Goal: Task Accomplishment & Management: Complete application form

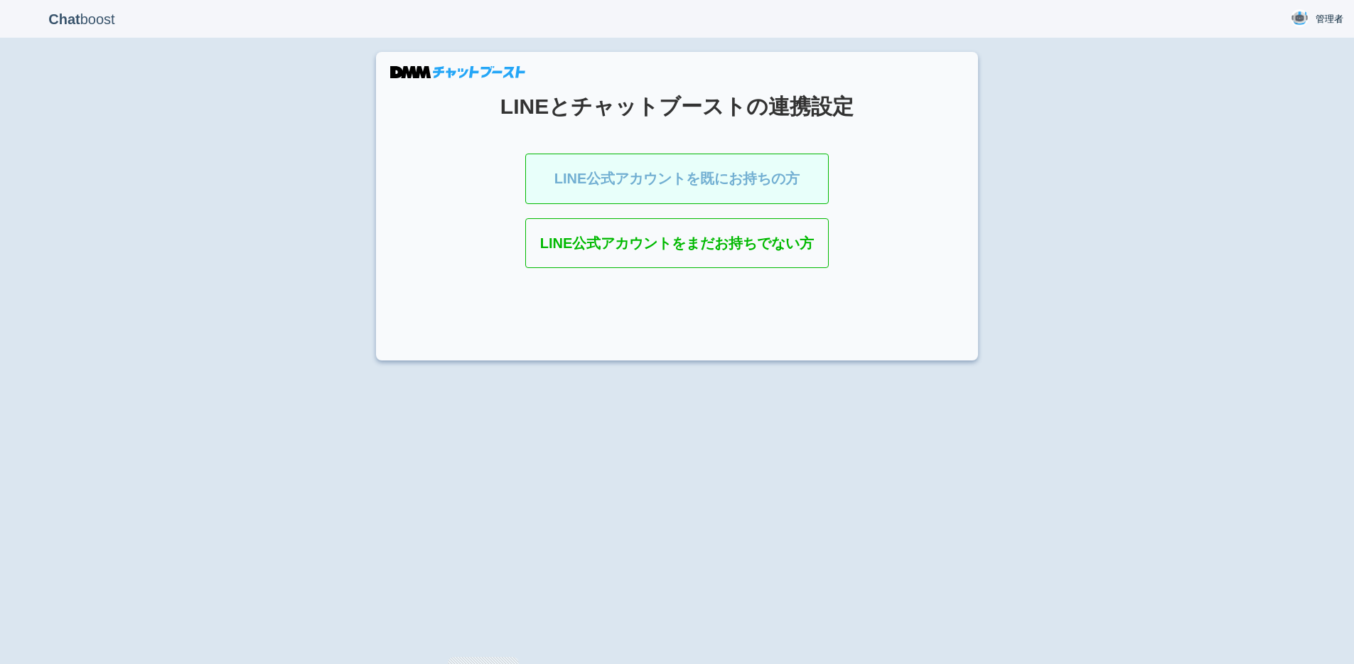
click at [649, 188] on link "LINE公式アカウントを既にお持ちの方" at bounding box center [677, 178] width 304 height 50
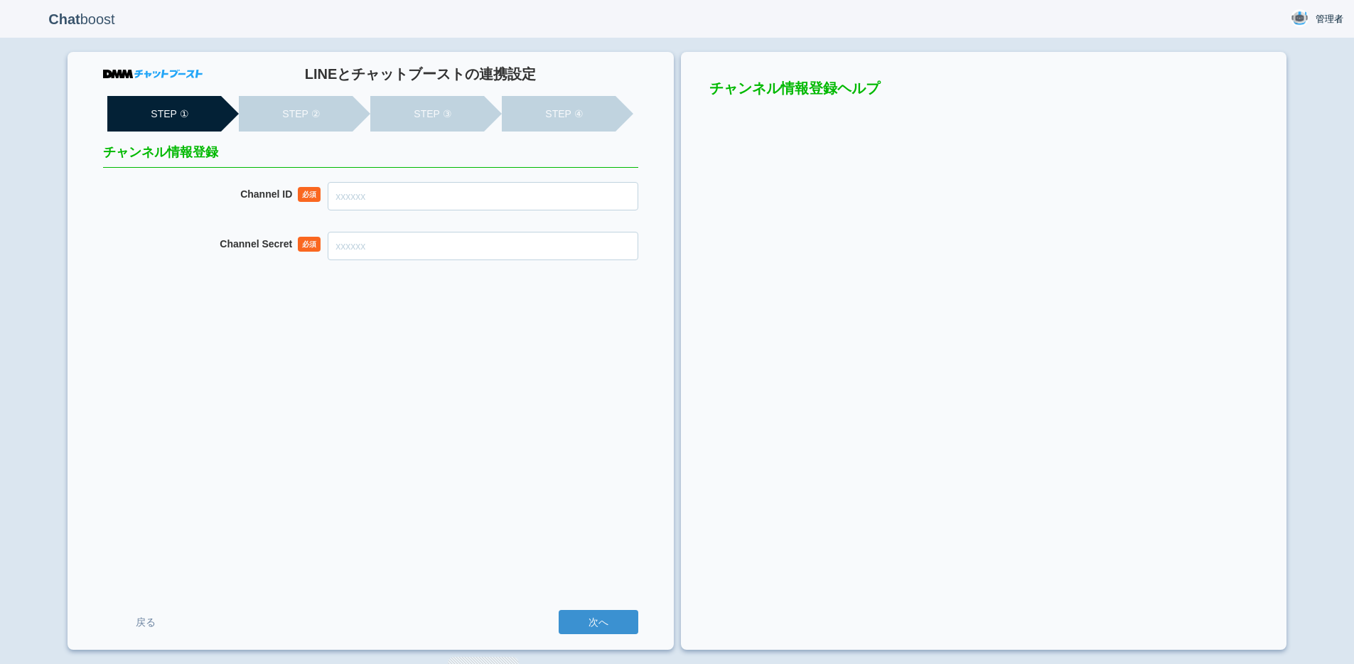
click at [544, 198] on input "Channel ID" at bounding box center [483, 196] width 310 height 28
paste input "2007910699"
type input "2007910699"
click at [460, 242] on input "Channel Secret" at bounding box center [483, 246] width 310 height 28
paste input "782789d5436b8f5e762db9c7700b0f15"
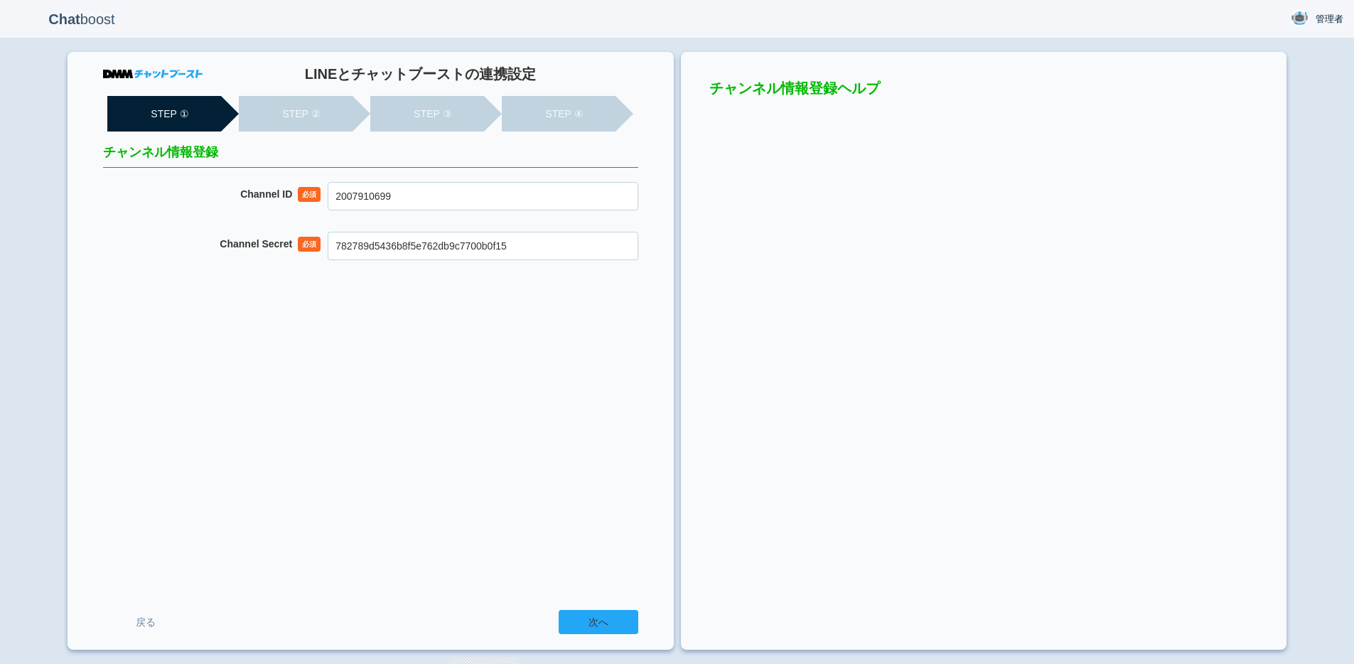
type input "782789d5436b8f5e762db9c7700b0f15"
click at [605, 611] on input "次へ" at bounding box center [598, 622] width 80 height 24
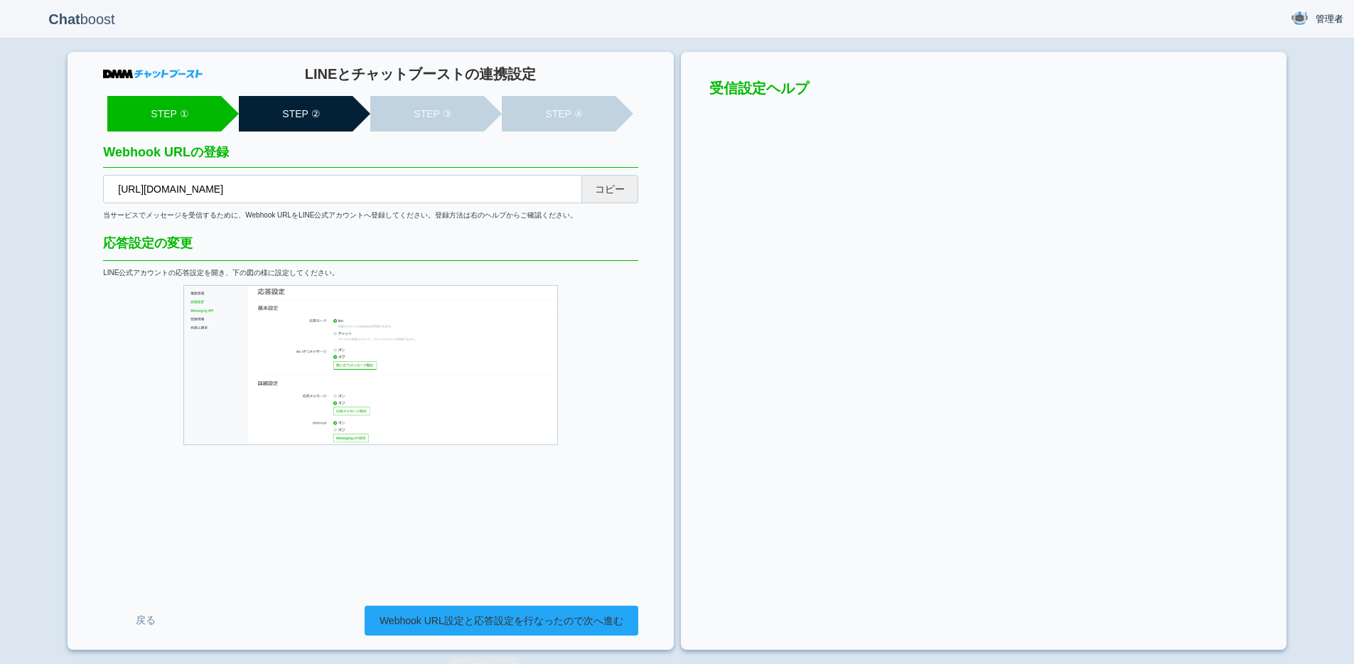
click at [443, 617] on link "Webhook URL設定と応答設定を行なったので次へ進む" at bounding box center [502, 620] width 274 height 30
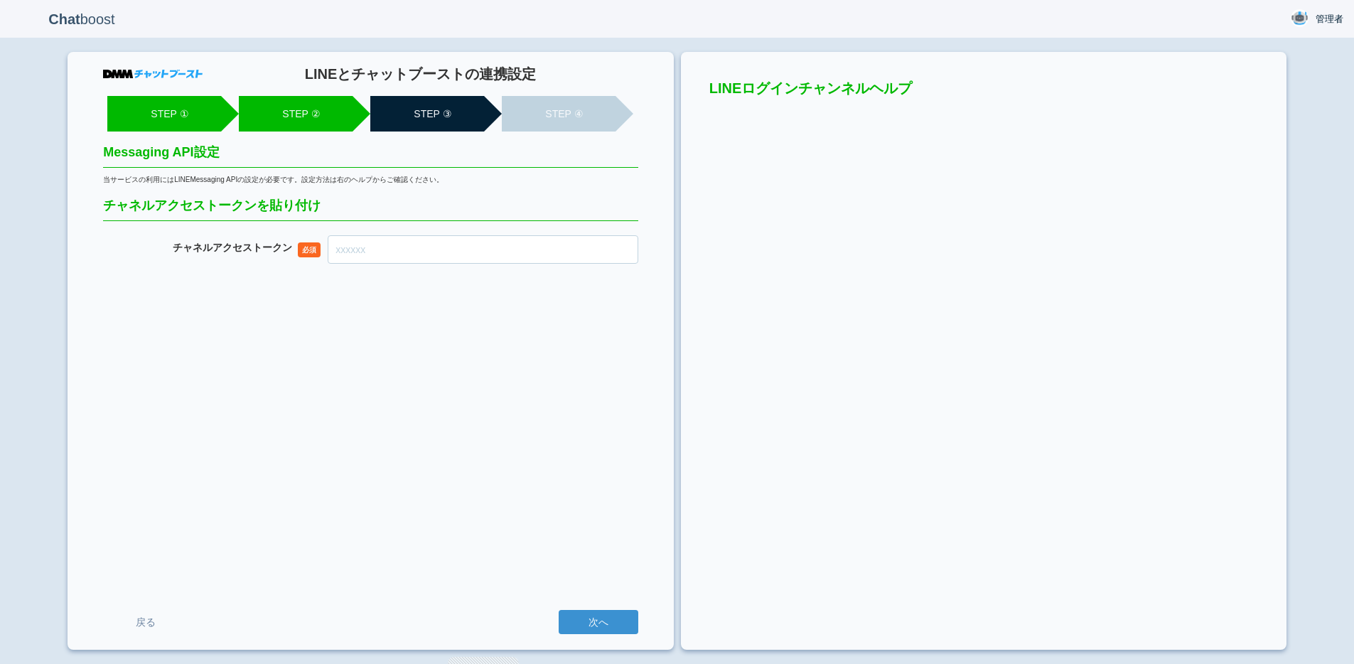
click at [365, 246] on input "チャネル アクセストークン" at bounding box center [483, 249] width 310 height 28
paste input "V17pi7iIc3tXfOcnWsObPKUWCWwyDIBlNEk5CNWtfGsmAEmlpMgpkaEWVY7UXj7XdyT5god+xt9Ks01…"
type input "V17pi7iIc3tXfOcnWsObPKUWCWwyDIBlNEk5CNWtfGsmAEmlpMgpkaEWVY7UXj7XdyT5god+xt9Ks01…"
click at [599, 622] on input "次へ" at bounding box center [598, 622] width 80 height 24
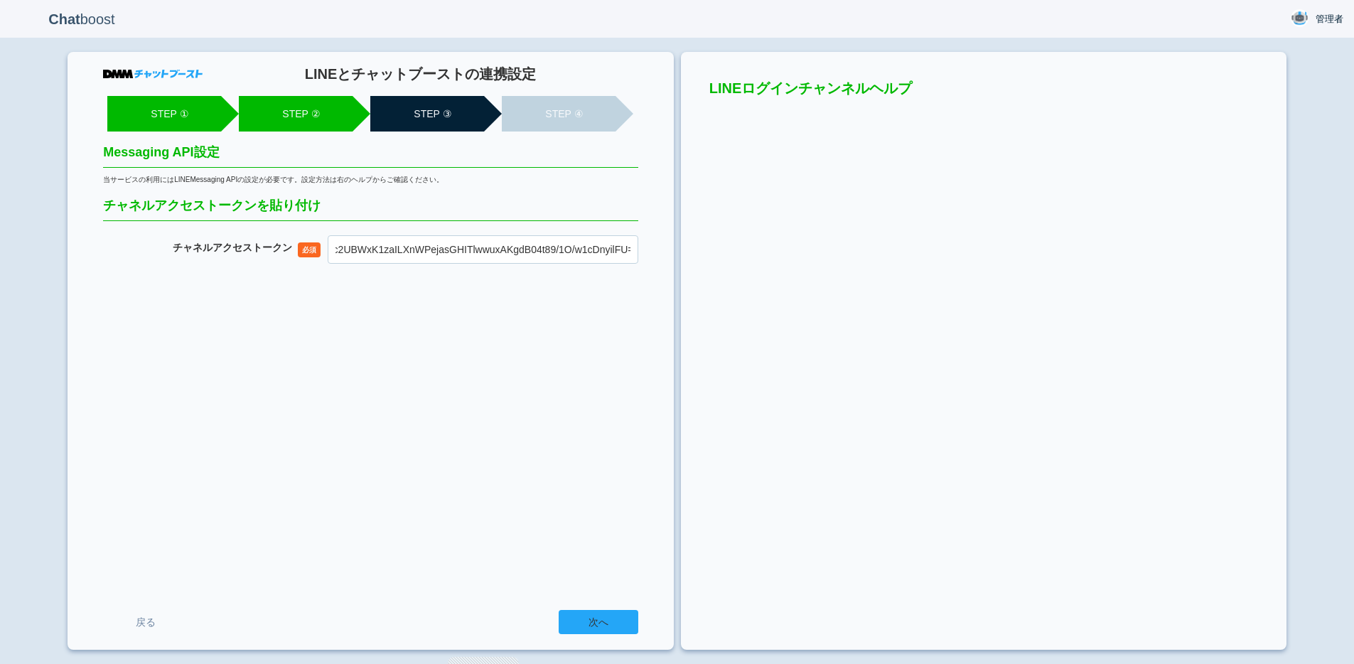
scroll to position [0, 0]
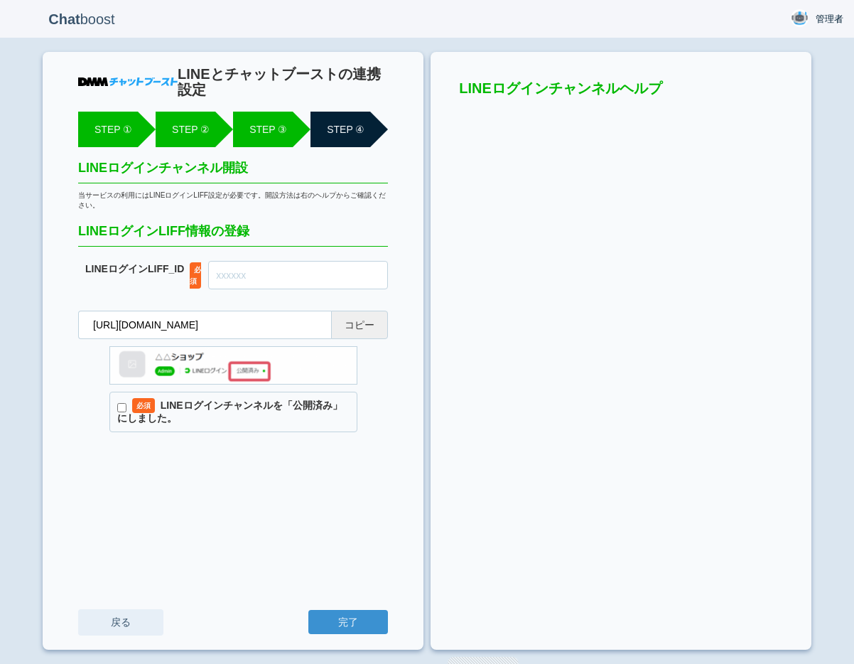
click at [115, 620] on link "戻る" at bounding box center [120, 622] width 85 height 26
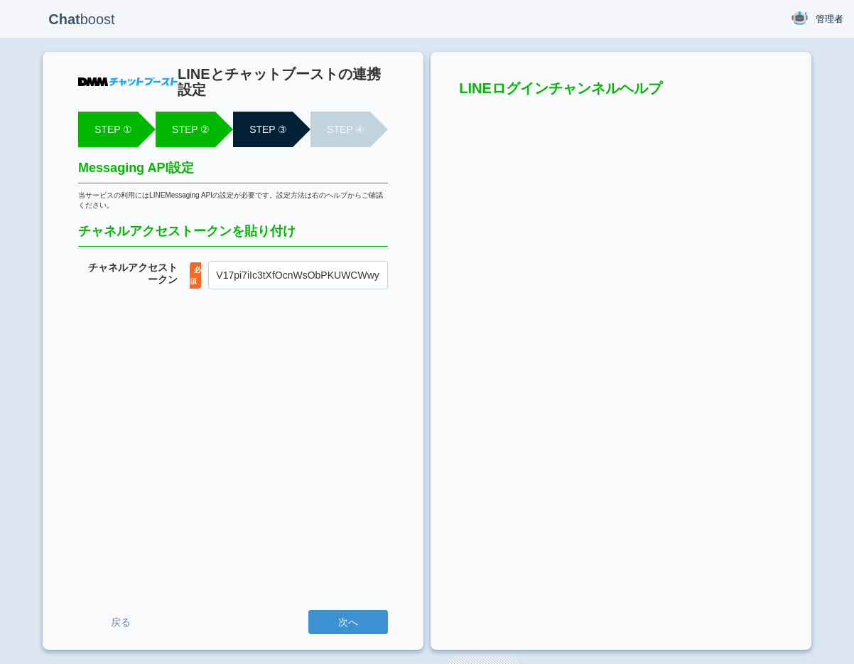
click at [352, 487] on div "LINEとチャットブーストの連携設定 STEP ① STEP ② STEP ③ STEP ④ Messaging API設定 当サービスの利用にはLINEMe…" at bounding box center [233, 351] width 381 height 598
click at [344, 623] on input "次へ" at bounding box center [348, 622] width 80 height 24
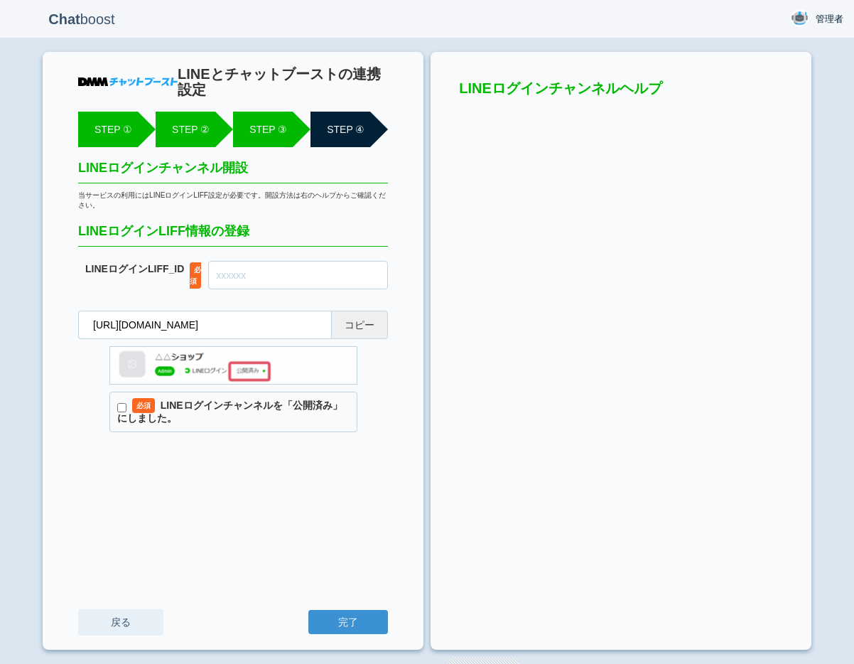
click at [117, 622] on link "戻る" at bounding box center [120, 622] width 85 height 26
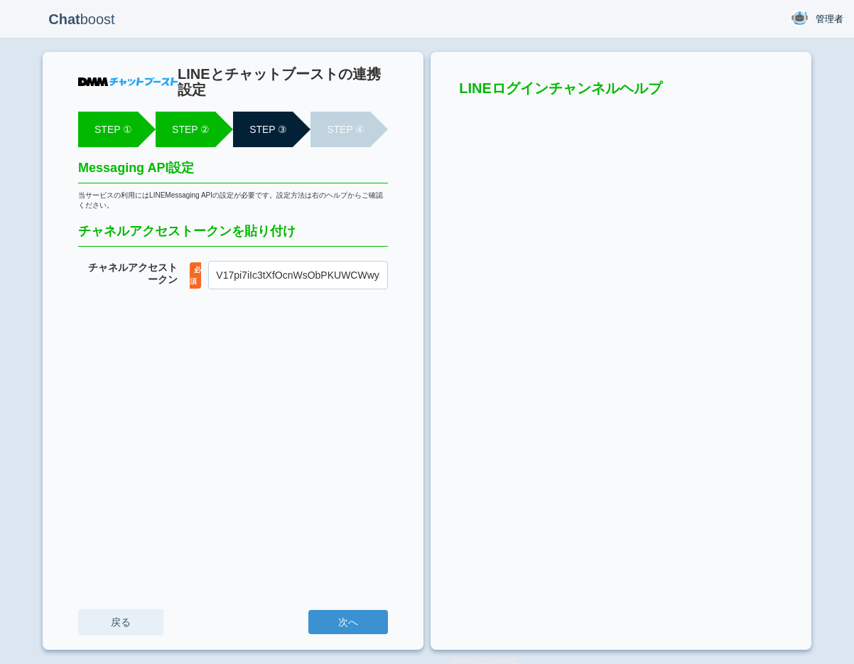
click at [113, 615] on link "戻る" at bounding box center [120, 622] width 85 height 26
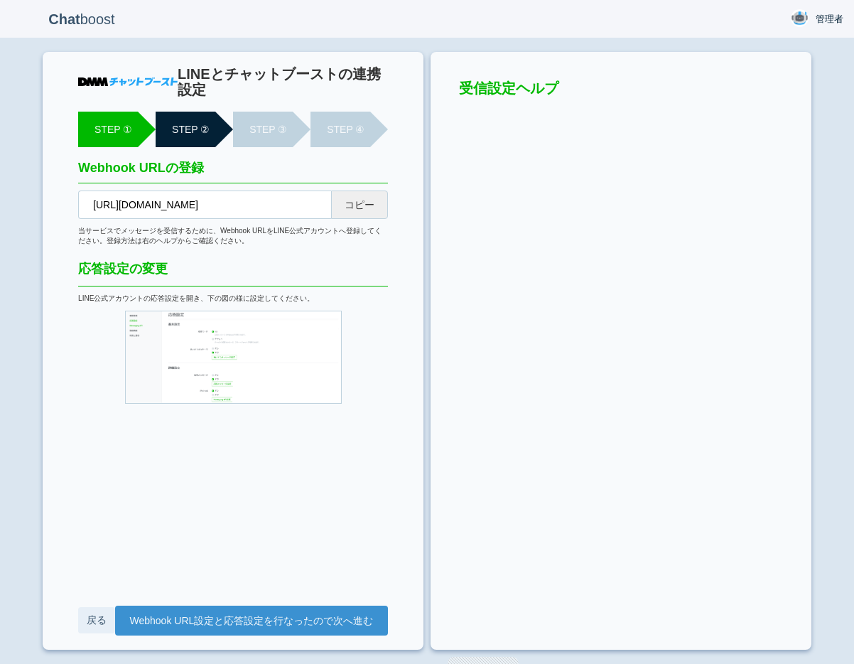
click at [88, 621] on link "戻る" at bounding box center [96, 620] width 36 height 26
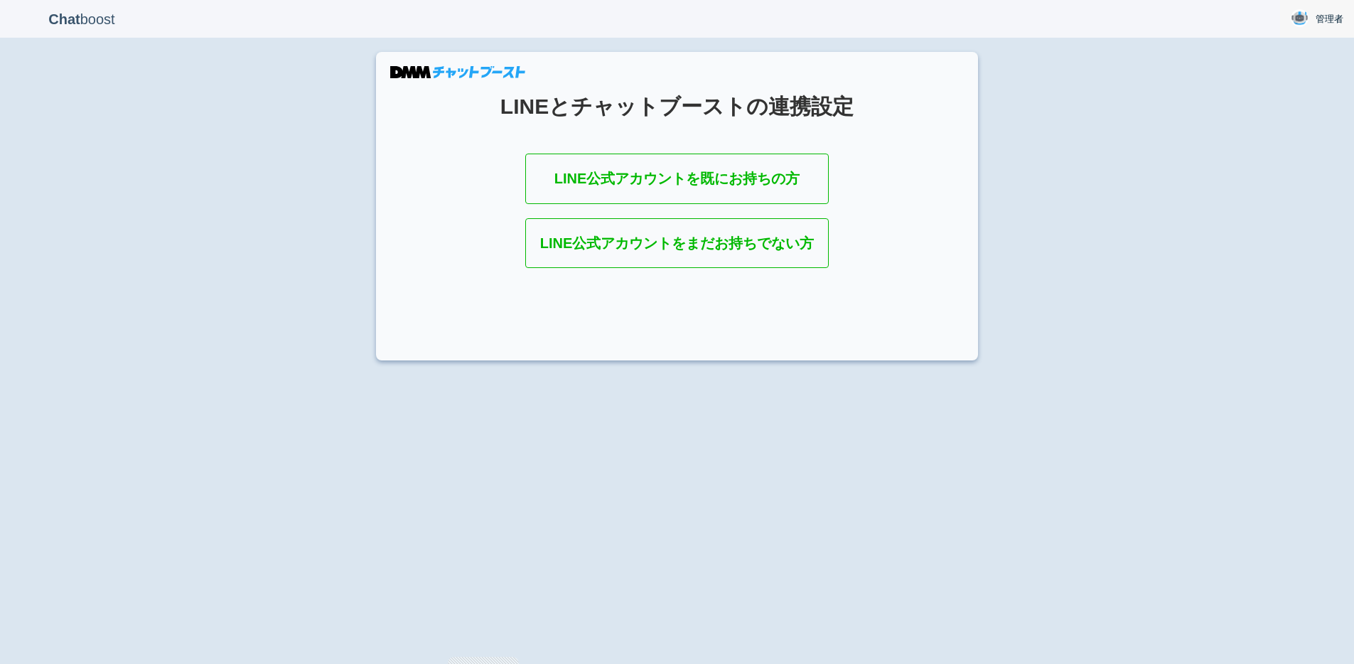
click at [1328, 26] on link "管理者" at bounding box center [1317, 19] width 74 height 38
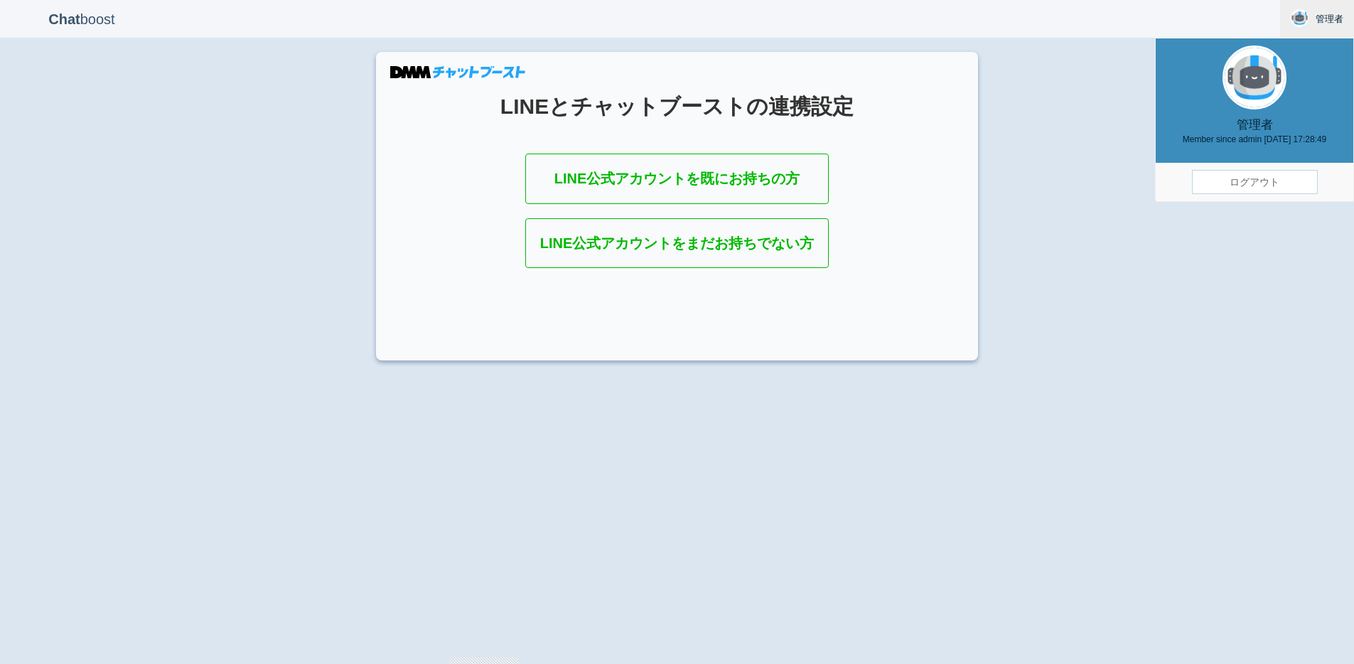
drag, startPoint x: 1209, startPoint y: 182, endPoint x: 1202, endPoint y: 187, distance: 8.7
click at [1209, 182] on link "ログアウト" at bounding box center [1255, 182] width 126 height 24
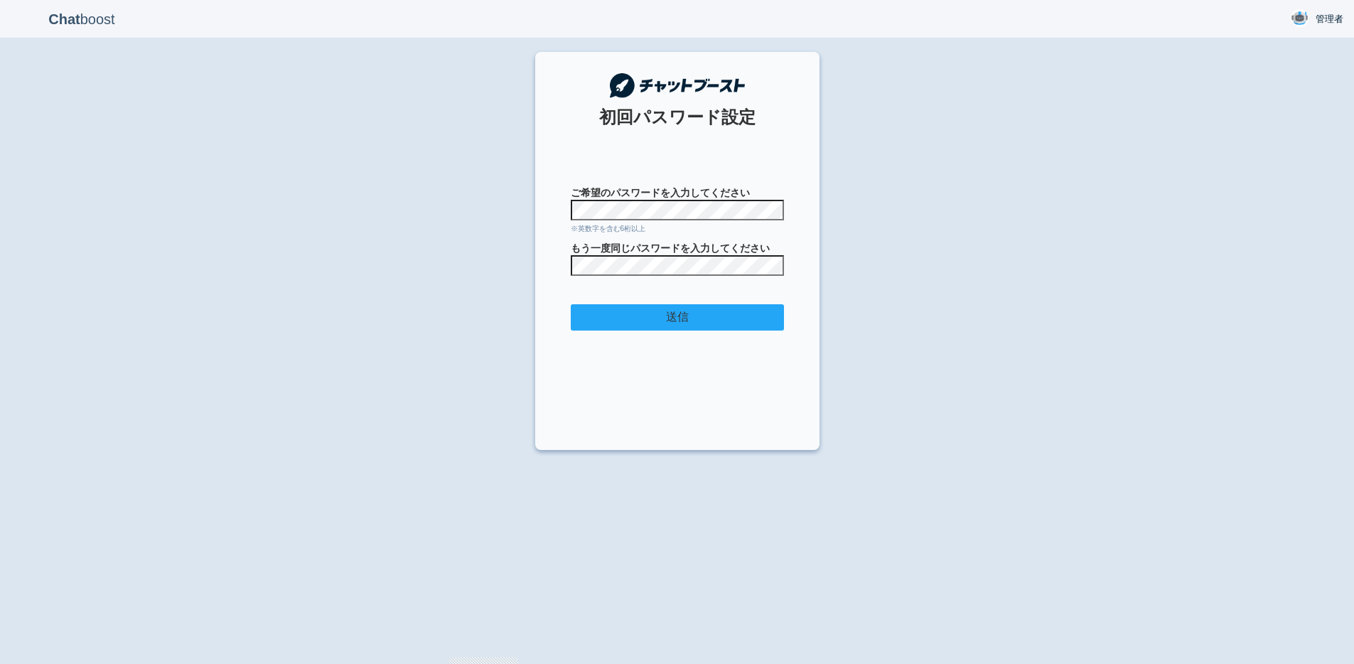
click at [645, 317] on input "送信" at bounding box center [677, 317] width 213 height 26
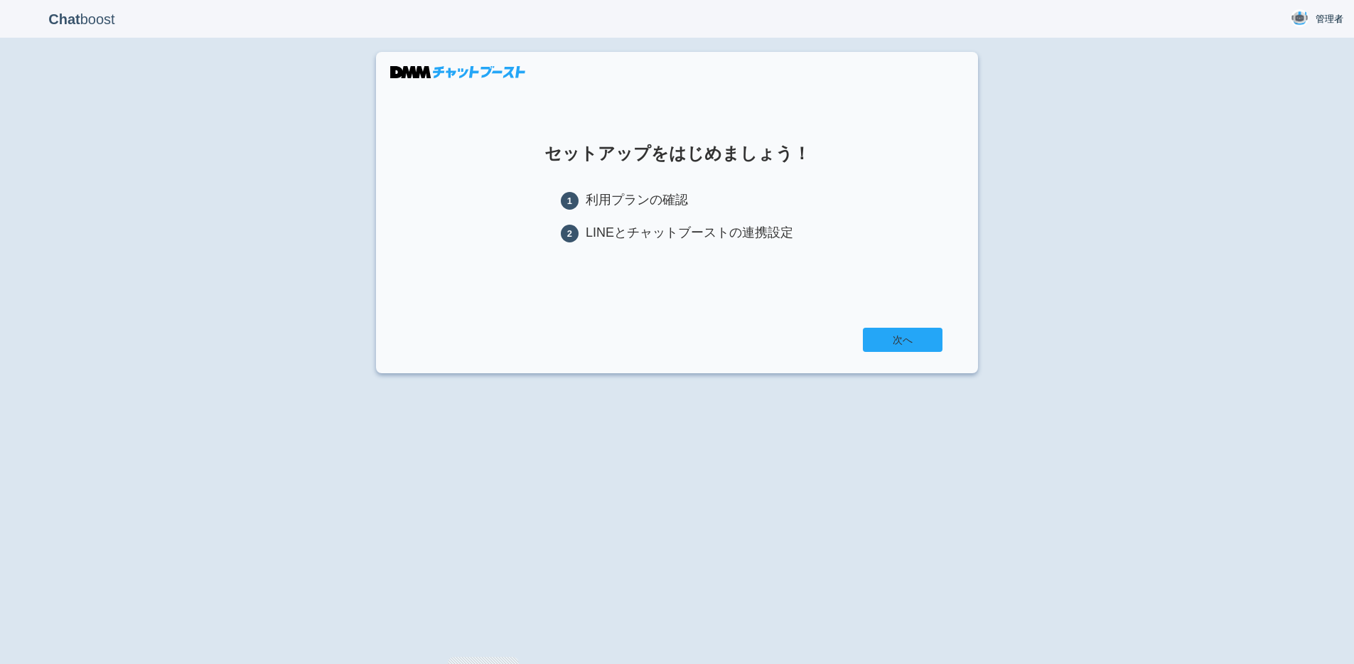
click at [925, 341] on link "次へ" at bounding box center [903, 340] width 80 height 24
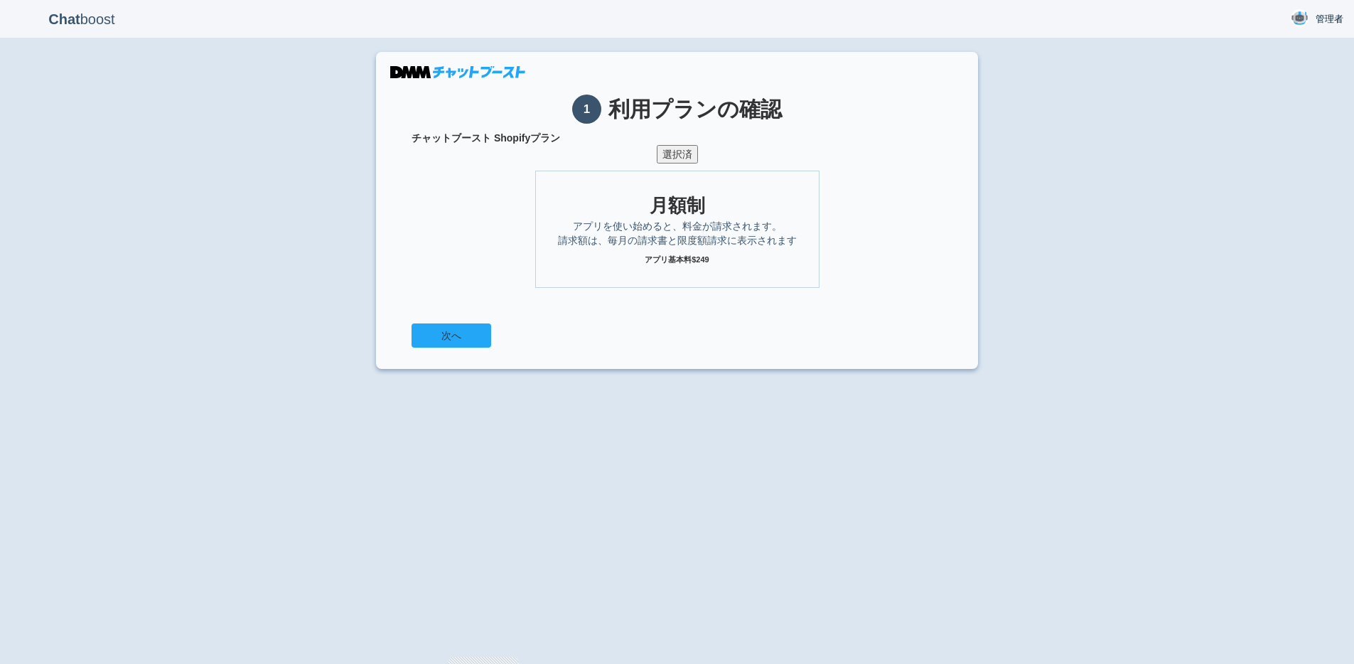
click at [475, 338] on button "次へ" at bounding box center [451, 335] width 80 height 24
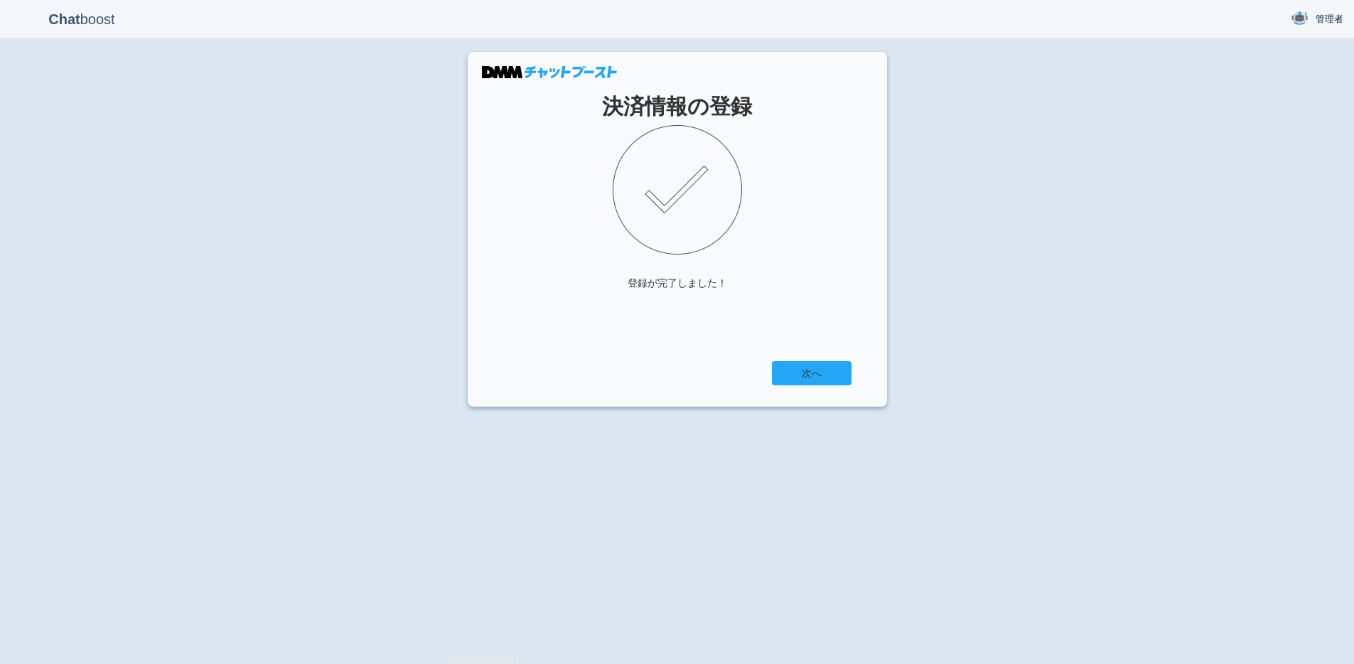
click at [794, 383] on link "次へ" at bounding box center [812, 373] width 80 height 24
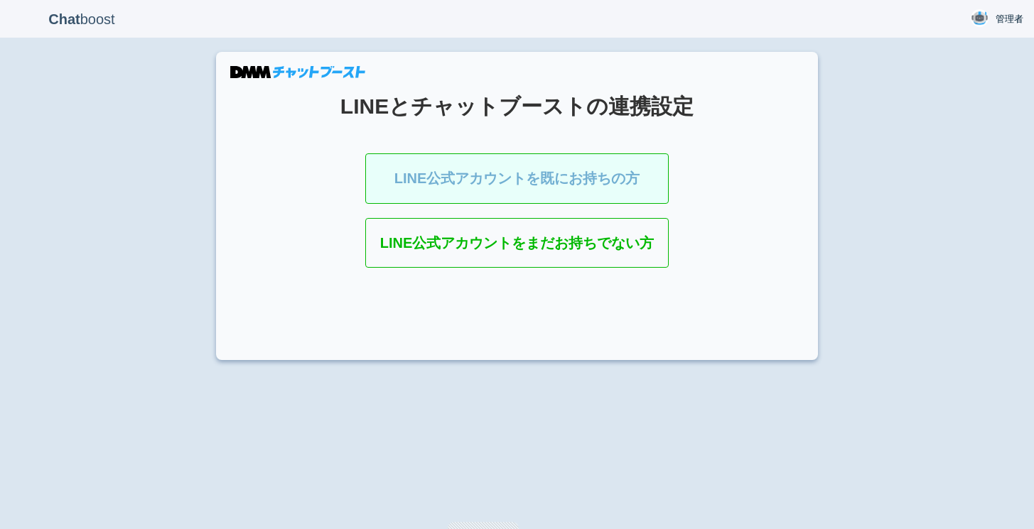
click at [642, 159] on link "LINE公式アカウントを既にお持ちの方" at bounding box center [517, 178] width 304 height 50
